Goal: Task Accomplishment & Management: Complete application form

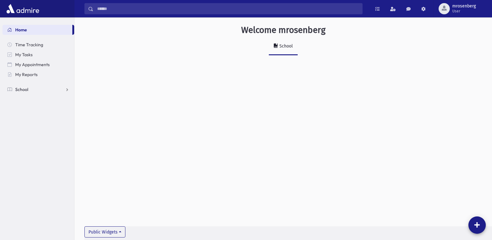
click at [30, 92] on link "School" at bounding box center [38, 90] width 72 height 10
click at [31, 108] on span "Attendance" at bounding box center [30, 110] width 23 height 6
click at [30, 119] on span "Entry" at bounding box center [29, 120] width 11 height 6
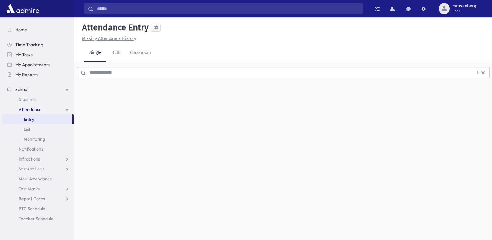
click at [126, 73] on input "text" at bounding box center [280, 72] width 388 height 11
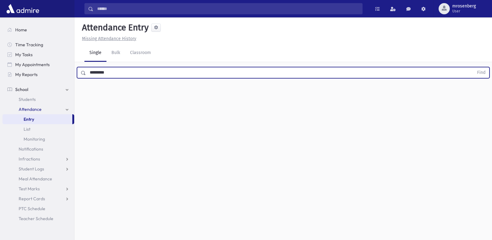
type input "*********"
click at [474, 67] on button "Find" at bounding box center [482, 72] width 16 height 11
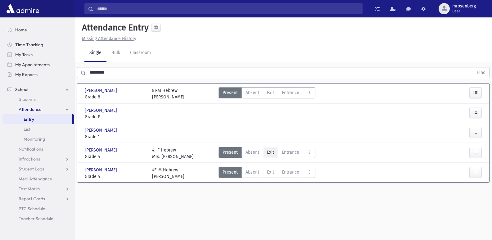
click at [274, 153] on label "Exit Ex" at bounding box center [270, 152] width 15 height 11
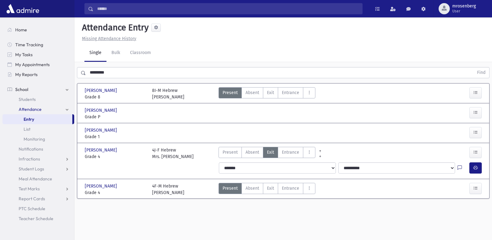
click at [461, 168] on icon at bounding box center [460, 168] width 4 height 5
click at [460, 167] on icon at bounding box center [460, 168] width 4 height 5
click at [459, 168] on icon at bounding box center [460, 168] width 4 height 5
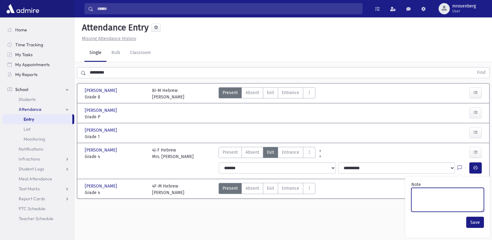
click at [462, 199] on textarea "Note" at bounding box center [448, 200] width 73 height 24
type textarea "****"
drag, startPoint x: 472, startPoint y: 223, endPoint x: 465, endPoint y: 186, distance: 37.5
click at [472, 223] on button "Save" at bounding box center [476, 222] width 18 height 11
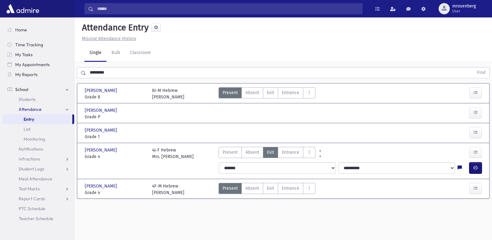
click at [472, 167] on button "button" at bounding box center [476, 168] width 12 height 11
